Goal: Transaction & Acquisition: Book appointment/travel/reservation

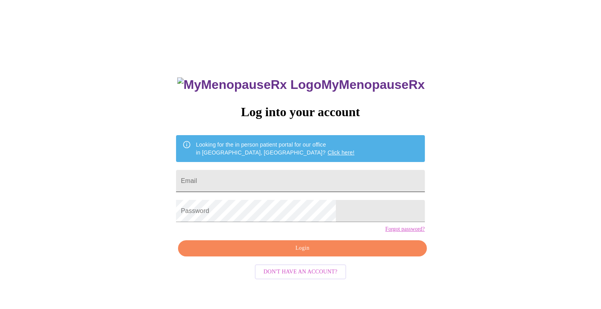
click at [290, 175] on input "Email" at bounding box center [300, 181] width 249 height 22
type input "[EMAIL_ADDRESS][DOMAIN_NAME]"
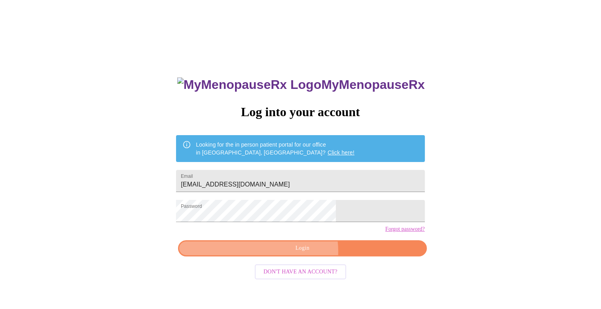
click at [296, 254] on span "Login" at bounding box center [302, 249] width 230 height 10
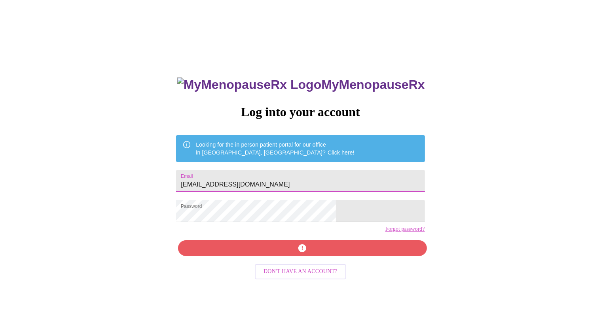
drag, startPoint x: 315, startPoint y: 177, endPoint x: 61, endPoint y: 137, distance: 257.2
click at [176, 170] on input "[EMAIL_ADDRESS][DOMAIN_NAME]" at bounding box center [300, 181] width 249 height 22
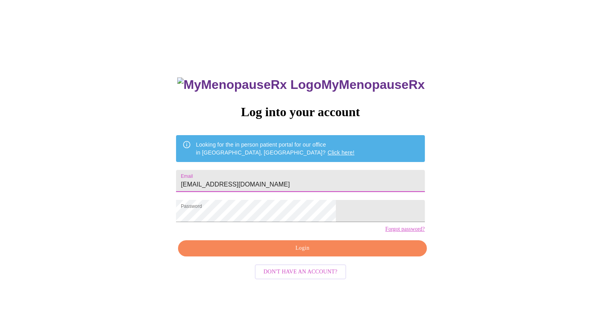
type input "[EMAIL_ADDRESS][DOMAIN_NAME]"
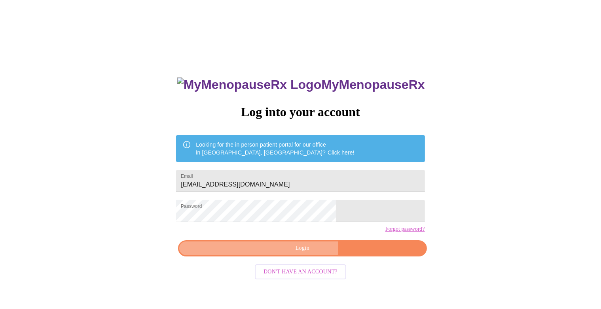
click at [292, 254] on span "Login" at bounding box center [302, 249] width 230 height 10
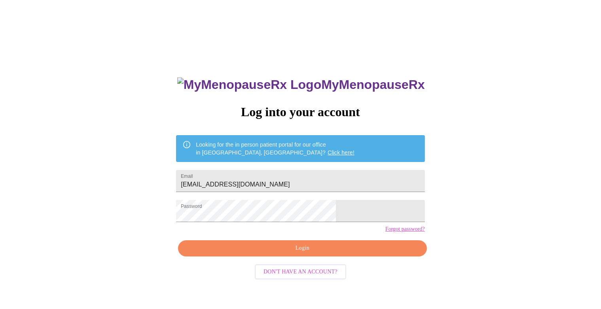
drag, startPoint x: 286, startPoint y: 270, endPoint x: 289, endPoint y: 265, distance: 5.8
click at [286, 270] on div "MyMenopauseRx Log into your account Looking for the in person patient portal fo…" at bounding box center [300, 219] width 264 height 309
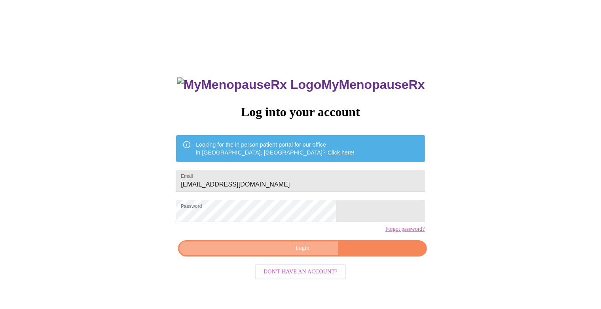
click at [289, 254] on span "Login" at bounding box center [302, 249] width 230 height 10
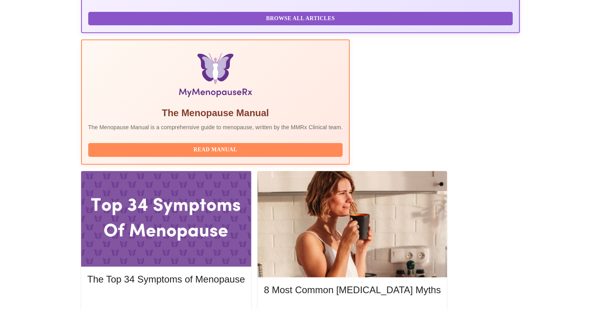
scroll to position [218, 0]
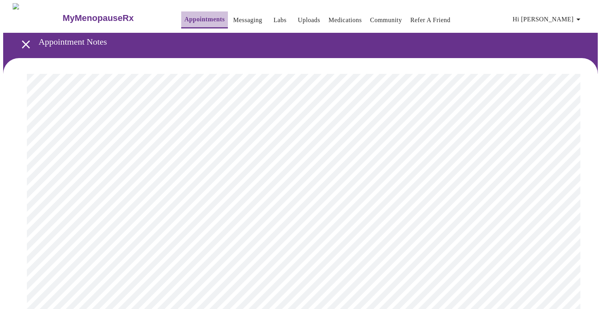
click at [184, 17] on link "Appointments" at bounding box center [204, 19] width 40 height 11
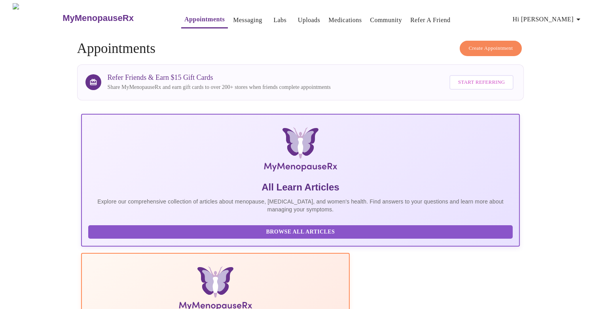
click at [486, 44] on span "Create Appointment" at bounding box center [491, 48] width 44 height 9
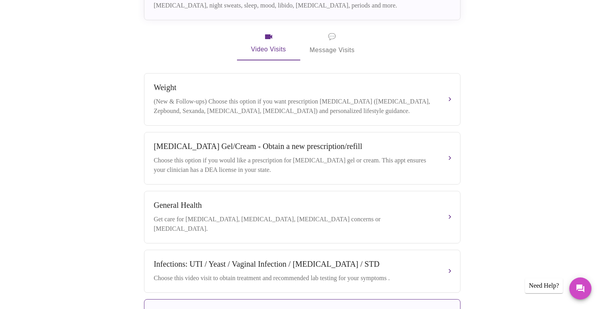
scroll to position [224, 0]
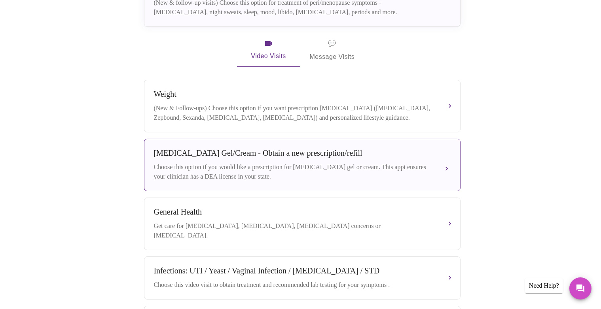
click at [360, 163] on div "Choose this option if you would like a prescription for [MEDICAL_DATA] gel or c…" at bounding box center [294, 172] width 281 height 19
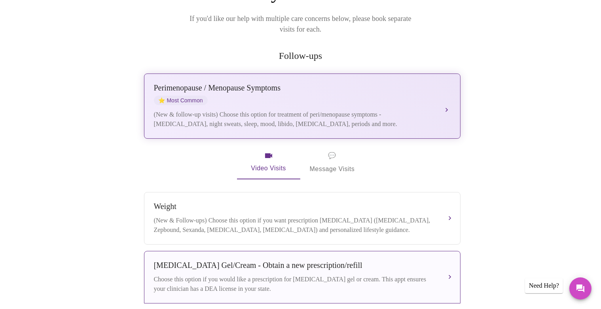
scroll to position [125, 0]
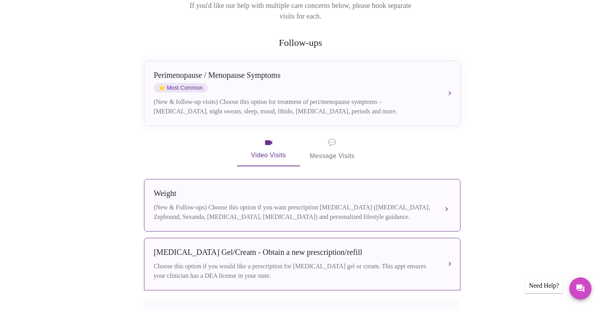
drag, startPoint x: 152, startPoint y: 210, endPoint x: 167, endPoint y: 206, distance: 15.2
click at [167, 206] on button "Weight (New & Follow-ups) Choose this option if you want prescription [MEDICAL_…" at bounding box center [302, 205] width 317 height 53
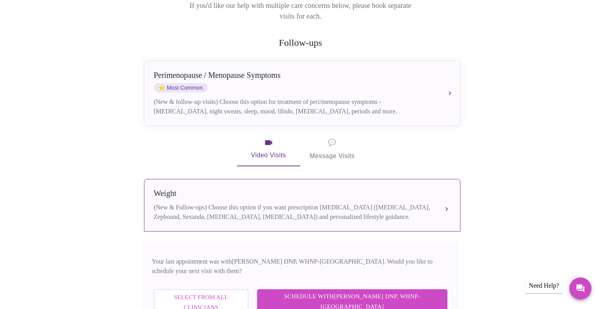
drag, startPoint x: 155, startPoint y: 207, endPoint x: 171, endPoint y: 205, distance: 15.5
click at [171, 205] on div "(New & Follow-ups) Choose this option if you want prescription [MEDICAL_DATA] (…" at bounding box center [294, 212] width 281 height 19
click at [230, 211] on div "(New & Follow-ups) Choose this option if you want prescription [MEDICAL_DATA] (…" at bounding box center [294, 212] width 281 height 19
click at [447, 198] on button "Weight (New & Follow-ups) Choose this option if you want prescription [MEDICAL_…" at bounding box center [302, 205] width 317 height 53
click at [387, 292] on span "Schedule with [PERSON_NAME] DNP, WHNP-BC" at bounding box center [352, 302] width 175 height 21
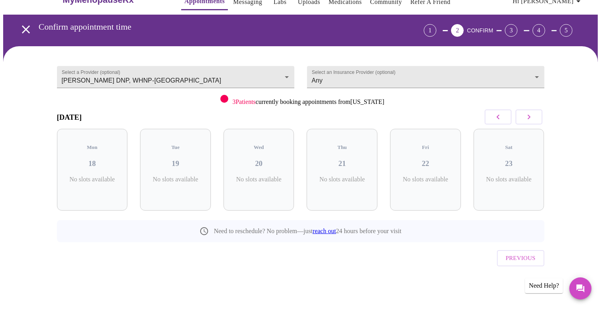
scroll to position [1, 0]
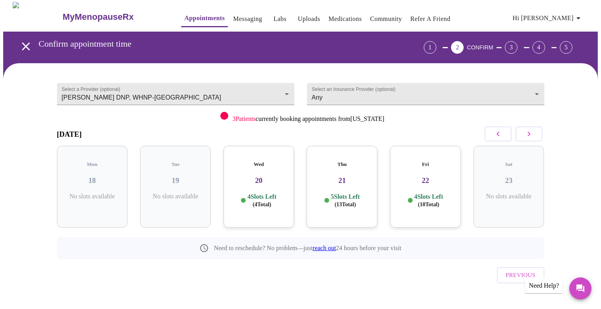
click at [427, 176] on h3 "22" at bounding box center [425, 180] width 58 height 9
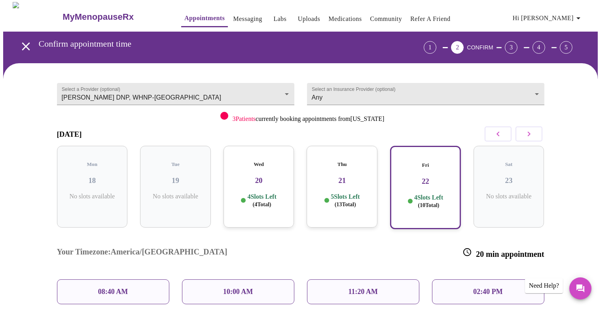
click at [483, 288] on p "02:40 PM" at bounding box center [487, 292] width 29 height 8
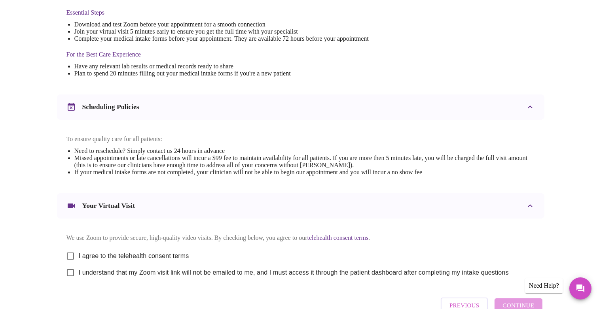
scroll to position [266, 0]
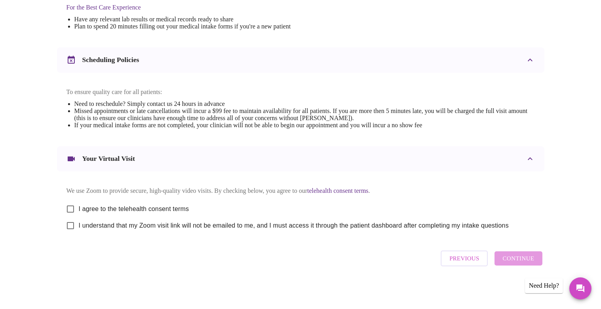
click at [68, 208] on input "I agree to the telehealth consent terms" at bounding box center [70, 209] width 17 height 17
checkbox input "true"
click at [70, 224] on input "I understand that my Zoom visit link will not be emailed to me, and I must acce…" at bounding box center [70, 226] width 17 height 17
checkbox input "true"
click at [533, 260] on span "Continue" at bounding box center [519, 259] width 32 height 10
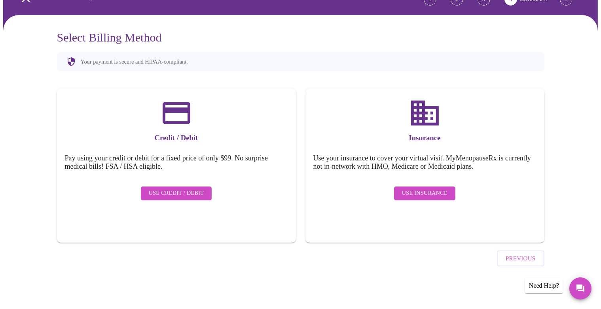
scroll to position [27, 0]
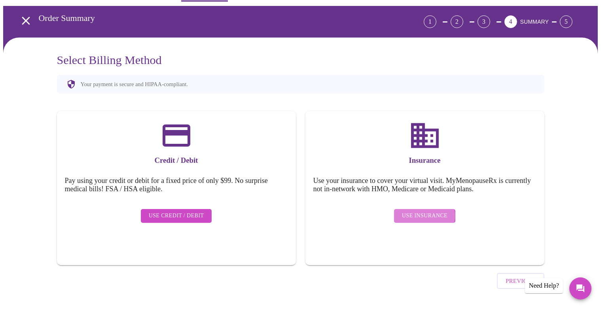
click at [422, 211] on span "Use Insurance" at bounding box center [425, 216] width 46 height 10
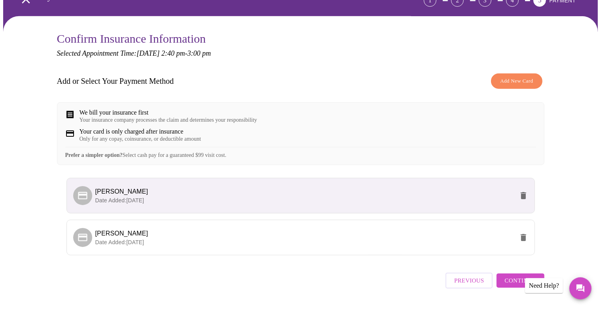
scroll to position [76, 0]
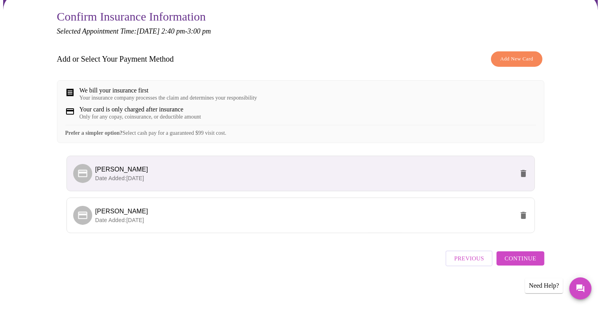
click at [522, 259] on span "Continue" at bounding box center [521, 259] width 32 height 10
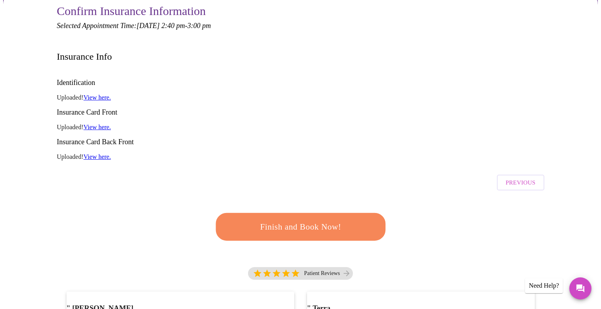
click at [305, 220] on span "Finish and Book Now!" at bounding box center [301, 227] width 148 height 15
